Goal: Use online tool/utility

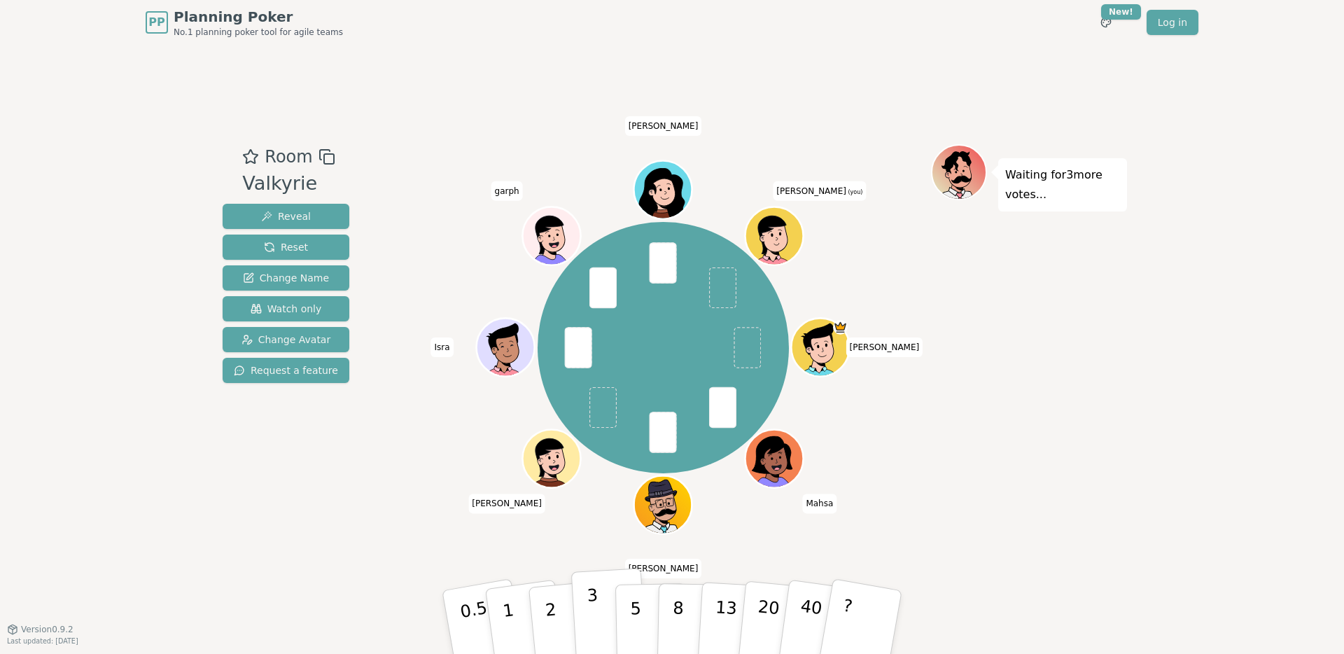
click at [593, 608] on p "3" at bounding box center [593, 623] width 15 height 76
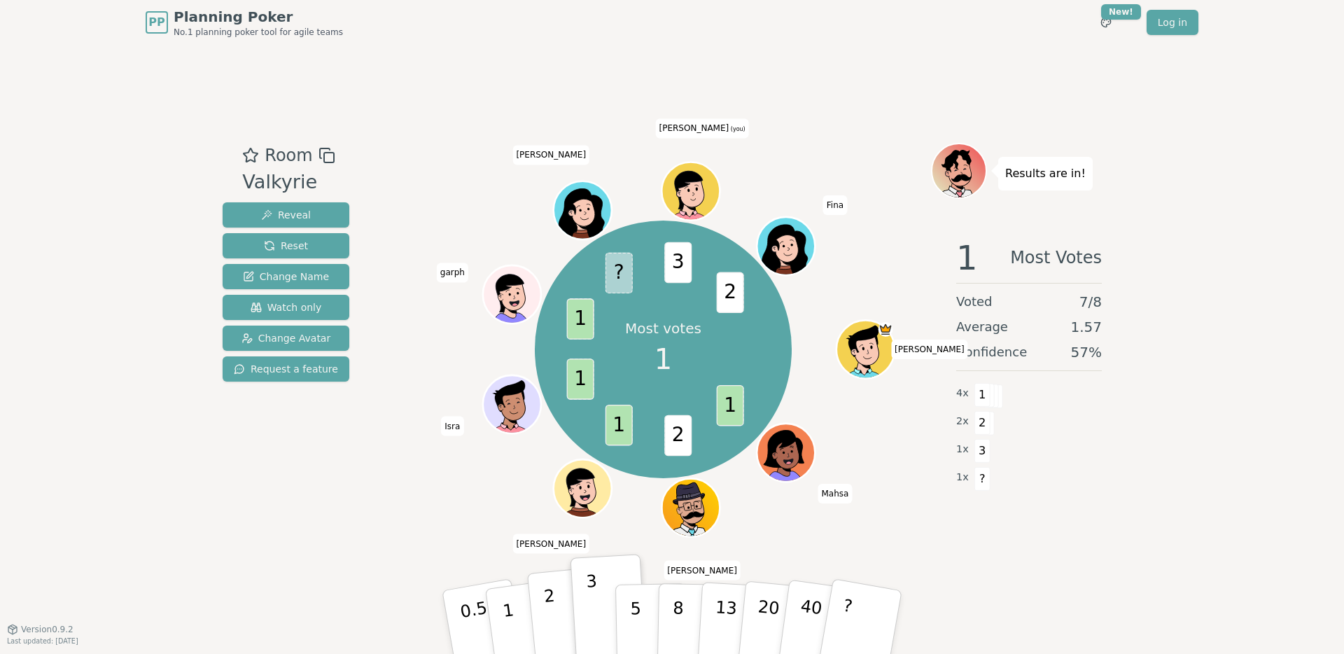
click at [561, 604] on button "2" at bounding box center [567, 622] width 80 height 111
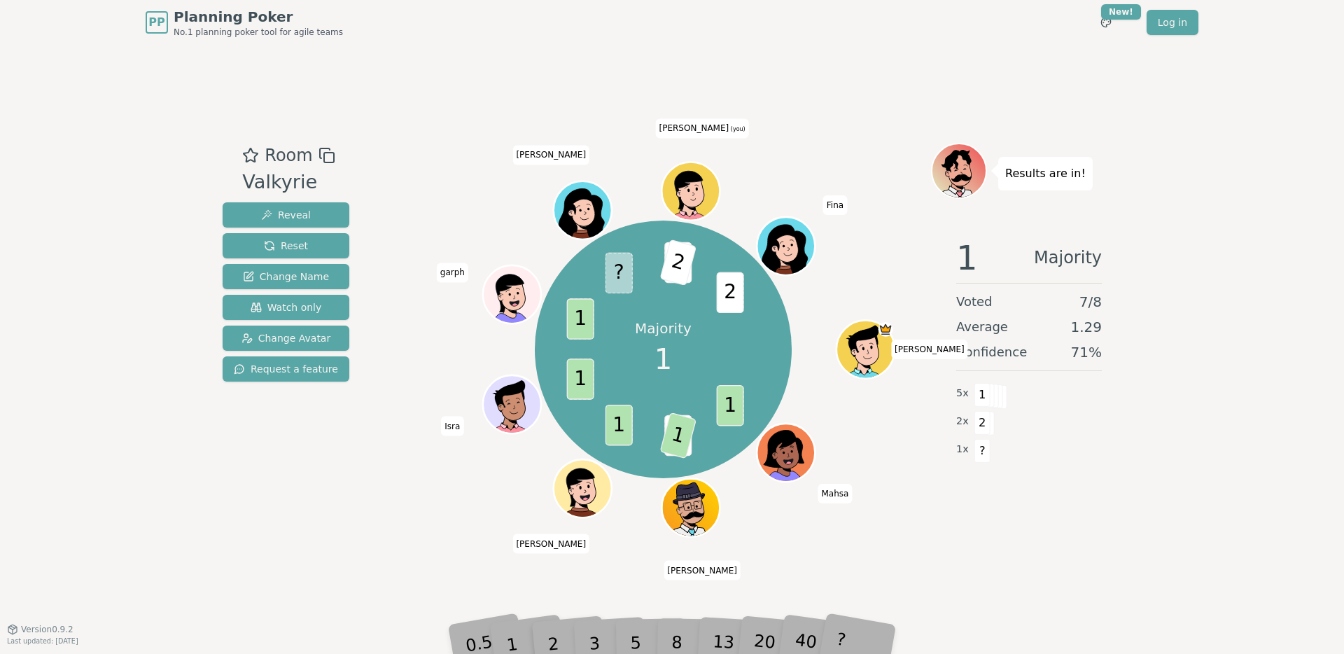
click at [842, 631] on div "?" at bounding box center [861, 621] width 50 height 55
click at [874, 539] on div "Room Valkyrie Reveal Reset Change Name Watch only Change Avatar Request a featu…" at bounding box center [672, 337] width 910 height 584
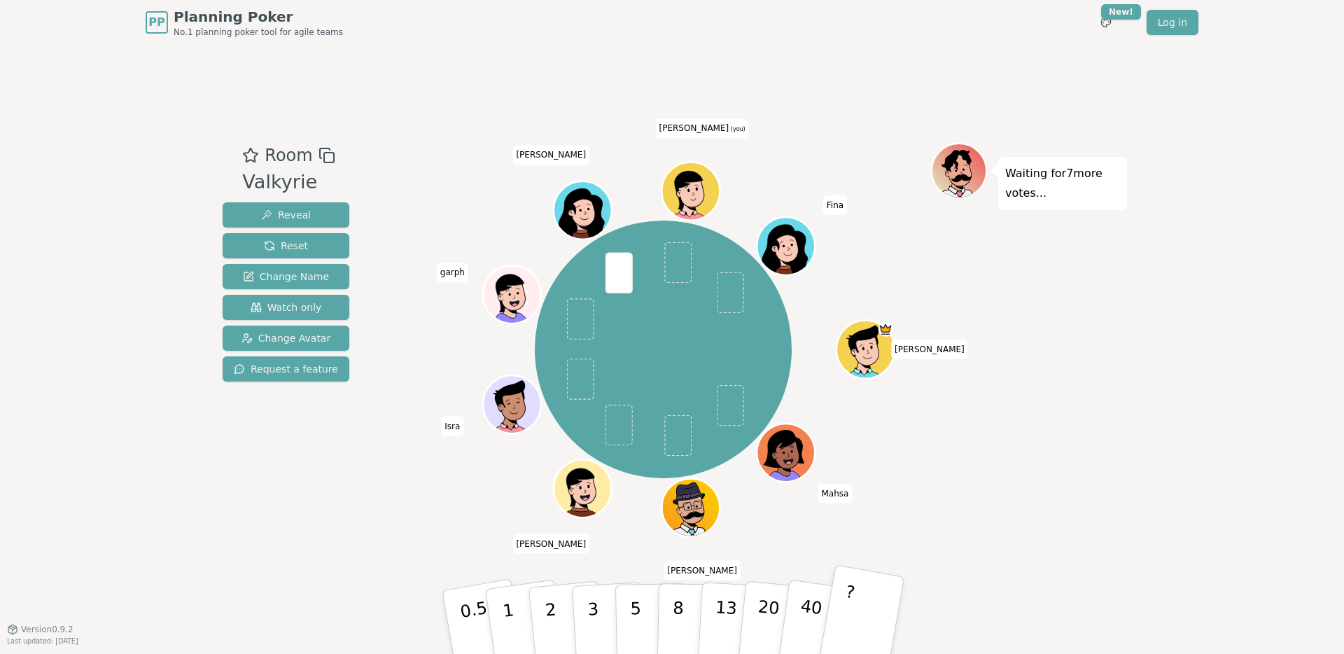
click at [884, 600] on button "?" at bounding box center [860, 621] width 87 height 115
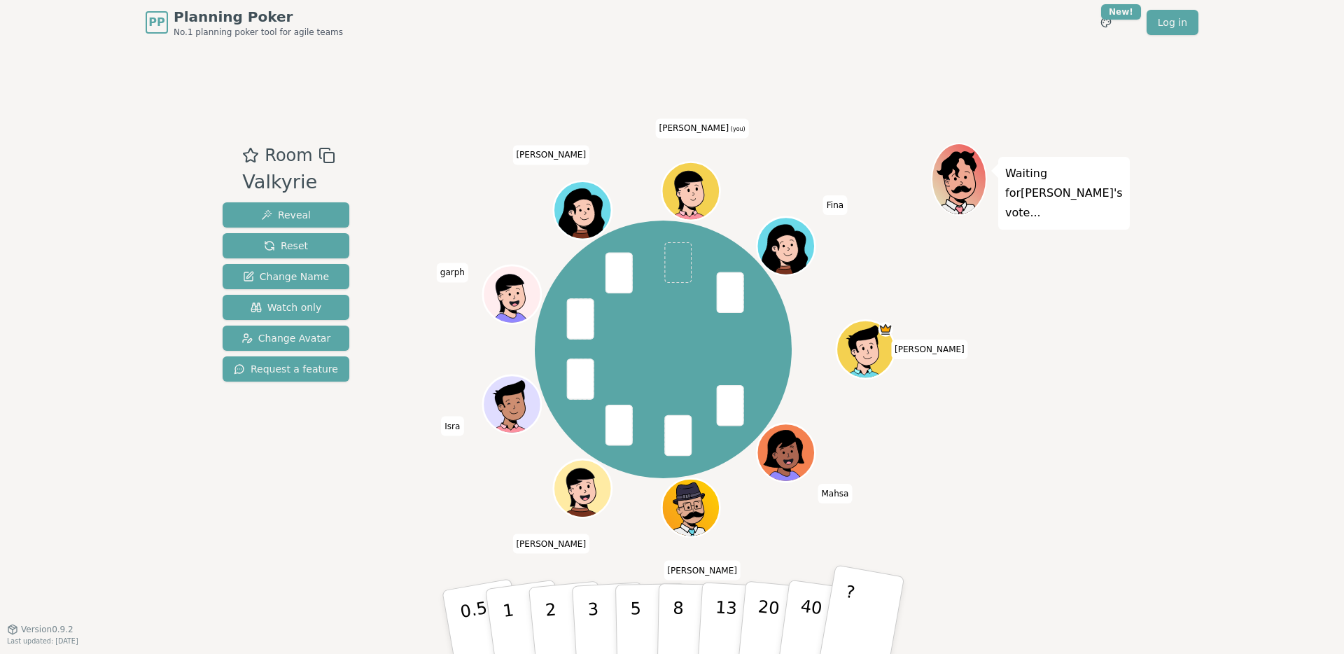
click at [880, 614] on button "?" at bounding box center [860, 621] width 87 height 115
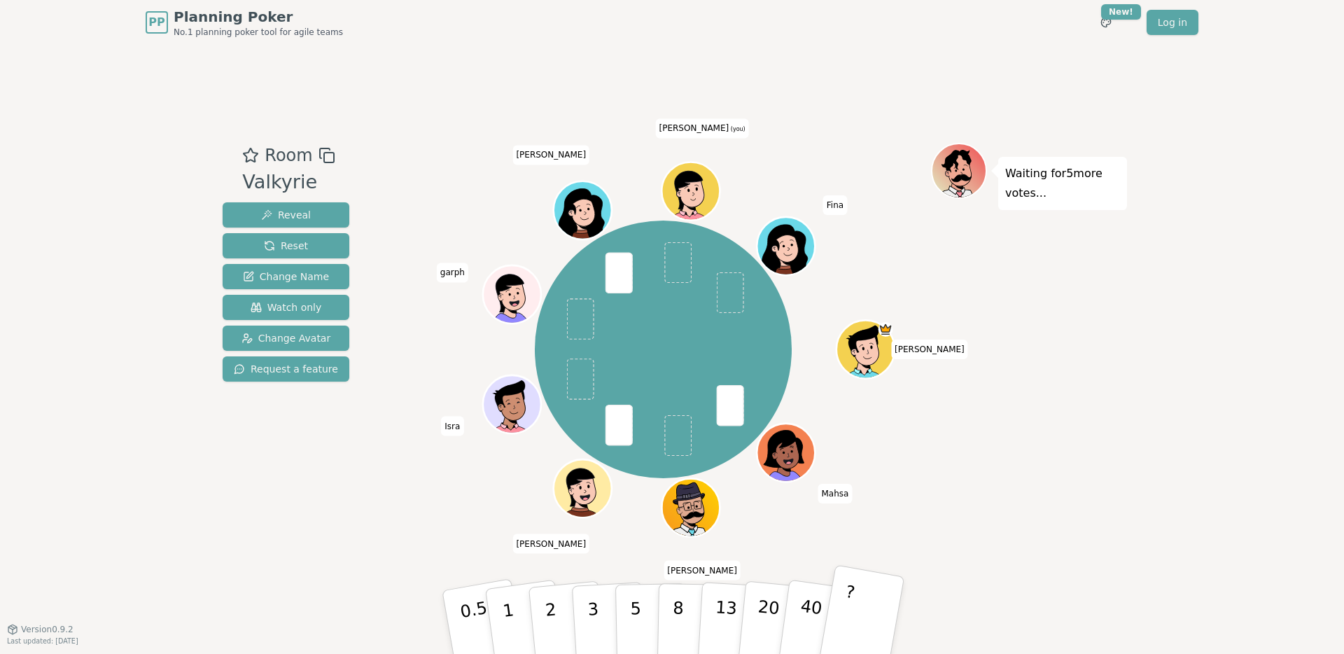
click at [845, 593] on button "?" at bounding box center [860, 621] width 87 height 115
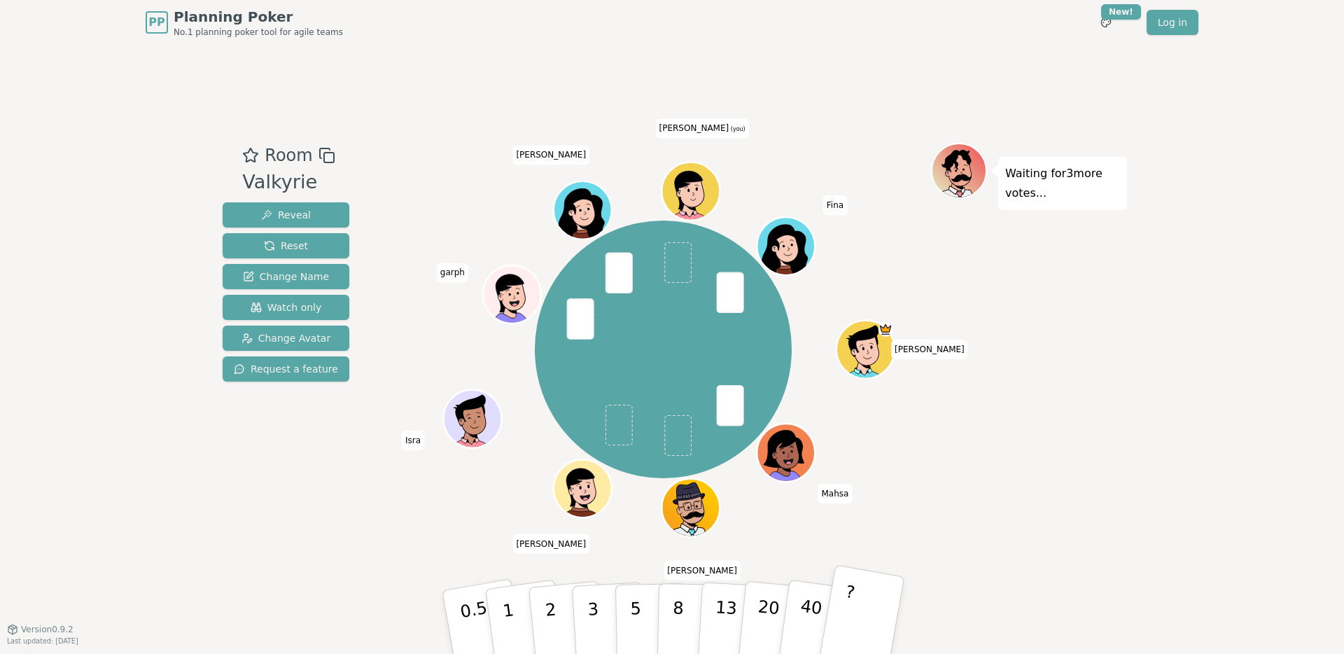
click at [847, 612] on p "?" at bounding box center [845, 619] width 22 height 76
click at [918, 609] on div "Room Valkyrie Reveal Reset Change Name Watch only Change Avatar Request a featu…" at bounding box center [672, 337] width 910 height 584
click at [881, 619] on button "?" at bounding box center [860, 621] width 87 height 115
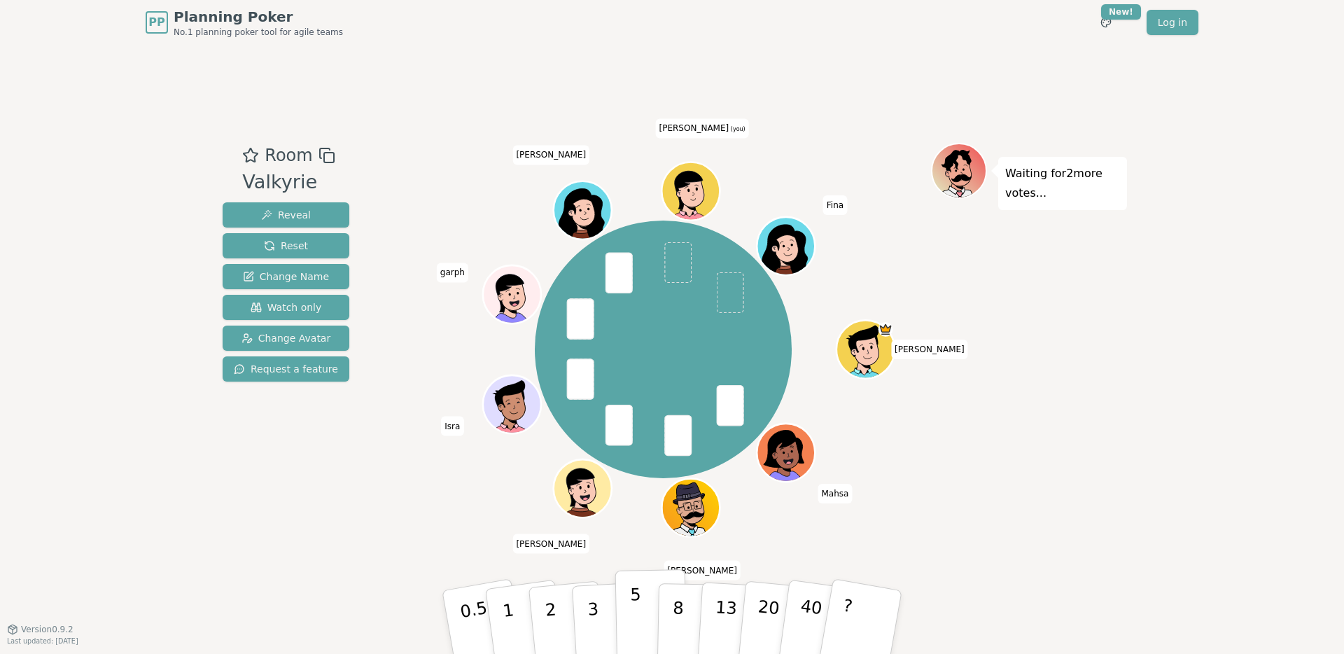
click at [626, 612] on button "5" at bounding box center [651, 622] width 72 height 106
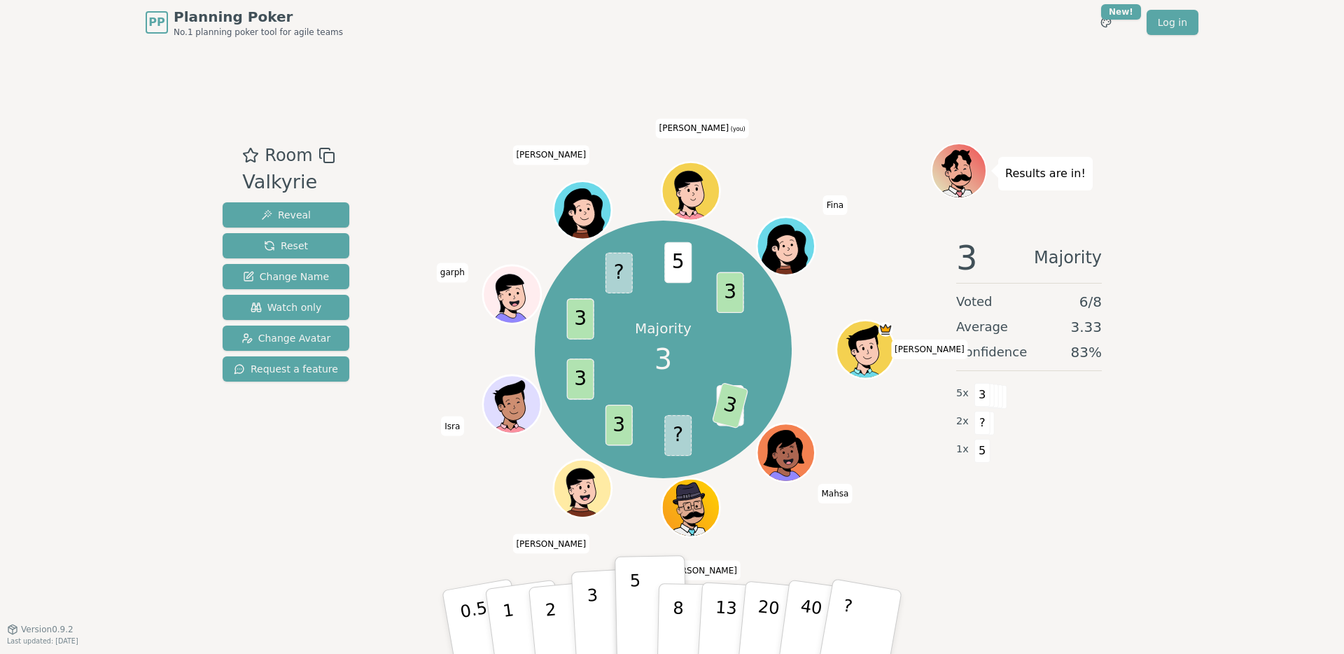
click at [598, 604] on button "3" at bounding box center [609, 621] width 76 height 109
